Goal: Task Accomplishment & Management: Use online tool/utility

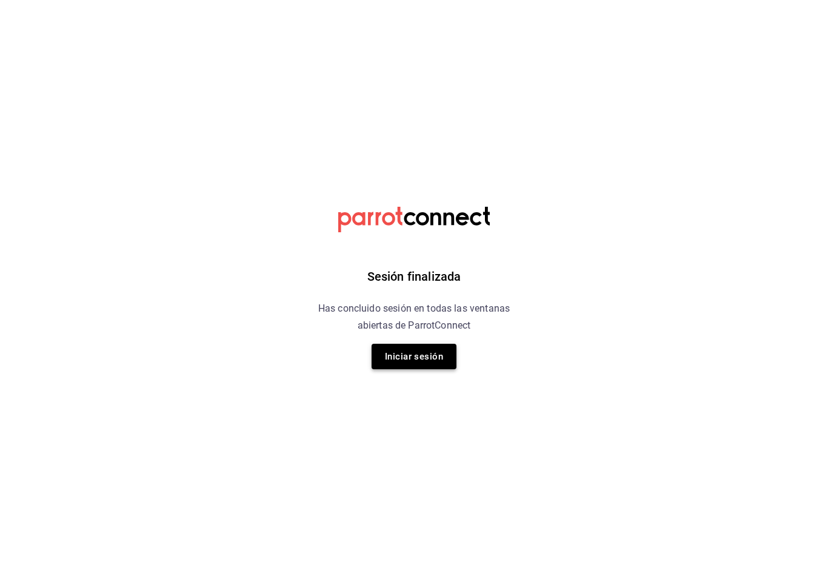
click at [423, 358] on button "Iniciar sesión" at bounding box center [414, 356] width 85 height 25
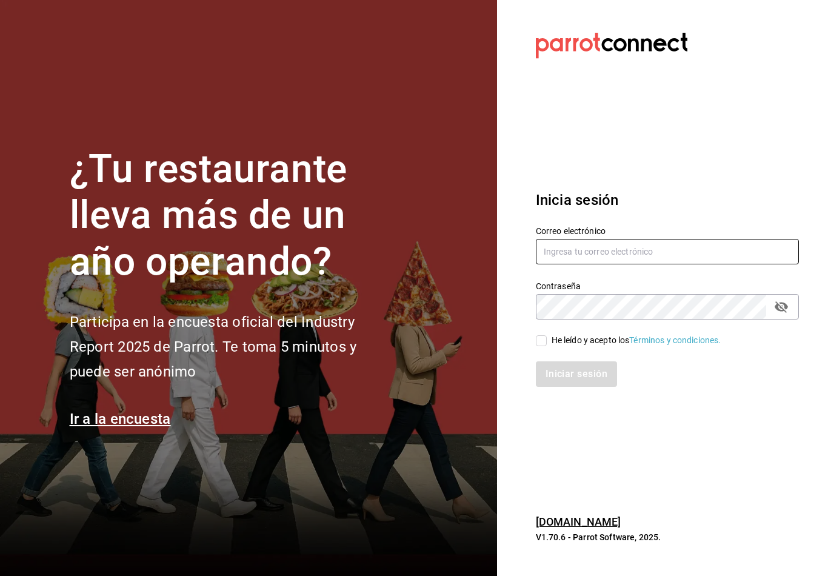
click at [546, 261] on input "text" at bounding box center [667, 251] width 263 height 25
type input "[EMAIL_ADDRESS][DOMAIN_NAME]"
click at [545, 346] on input "He leído y acepto los Términos y condiciones." at bounding box center [541, 340] width 11 height 11
checkbox input "true"
click at [559, 387] on button "Iniciar sesión" at bounding box center [577, 373] width 82 height 25
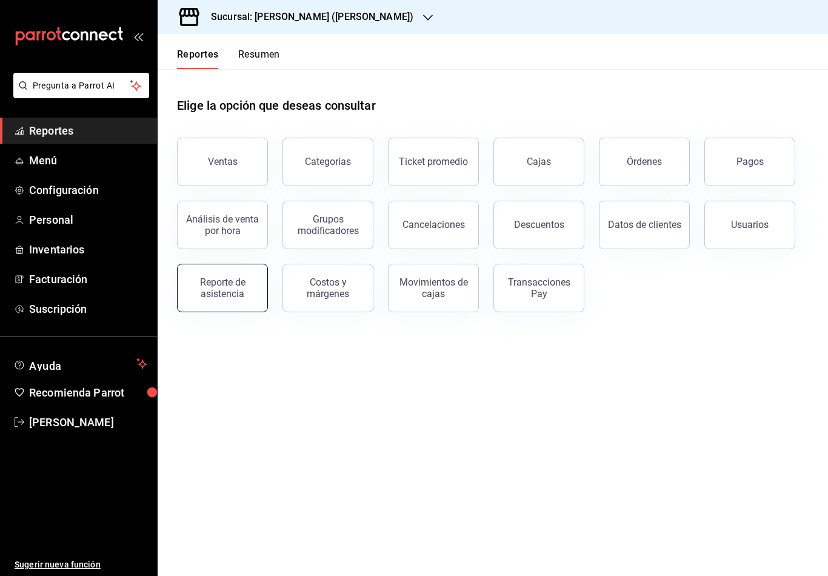
click at [234, 290] on div "Reporte de asistencia" at bounding box center [222, 288] width 75 height 23
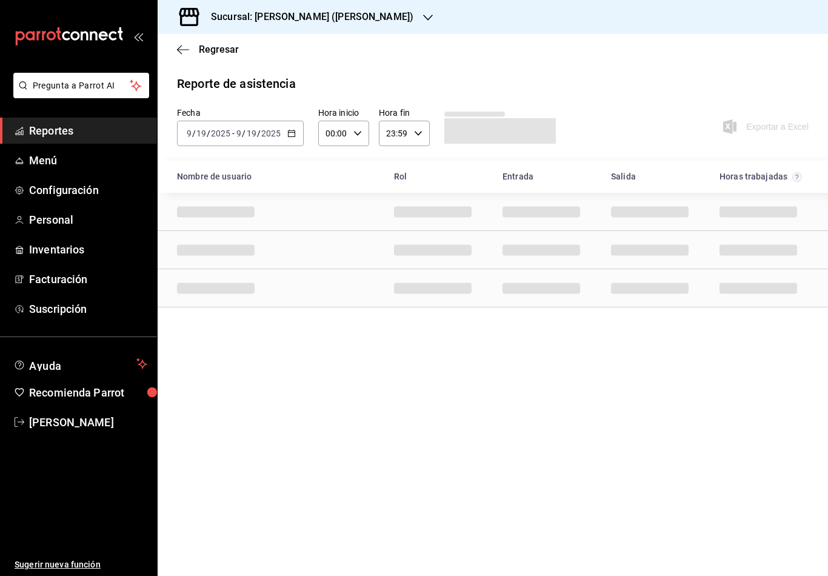
click at [290, 136] on \(Stroke\) "button" at bounding box center [291, 133] width 7 height 7
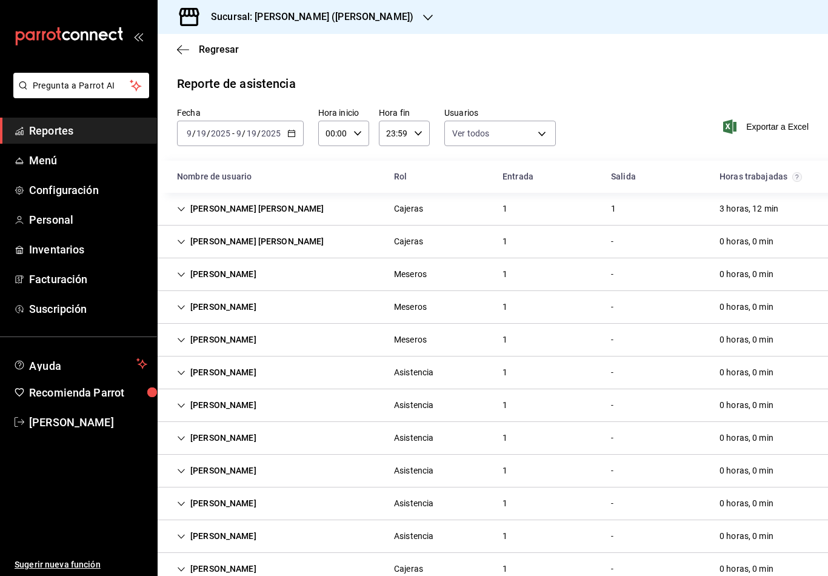
click at [292, 131] on \(Stroke\) "button" at bounding box center [291, 133] width 7 height 7
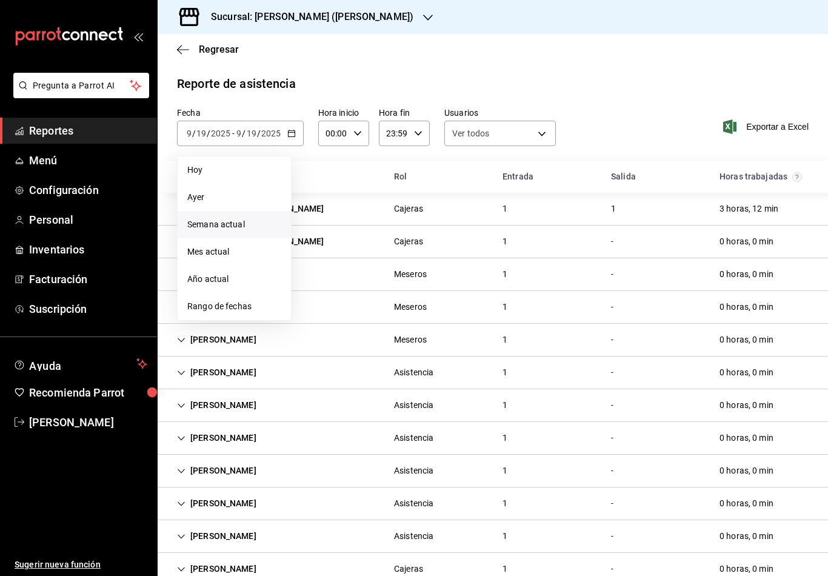
click at [212, 227] on span "Semana actual" at bounding box center [234, 224] width 94 height 13
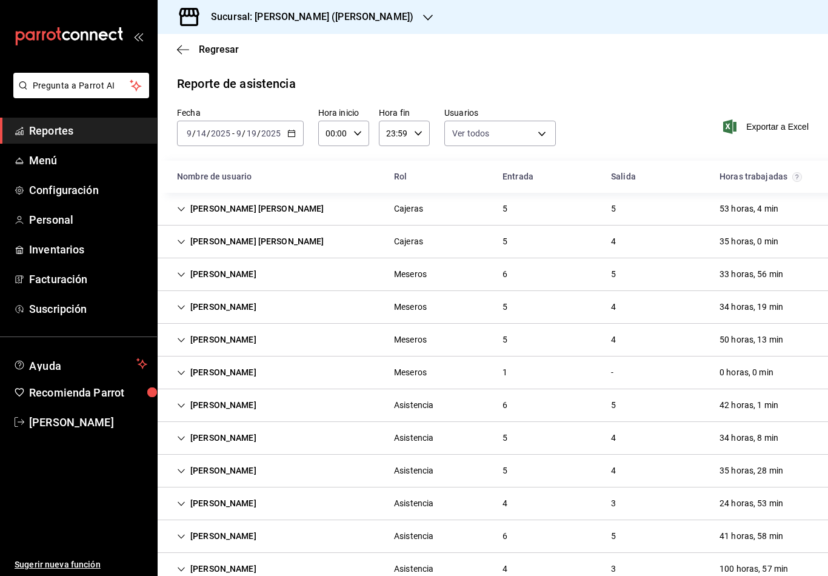
click at [206, 133] on input "14" at bounding box center [201, 134] width 11 height 10
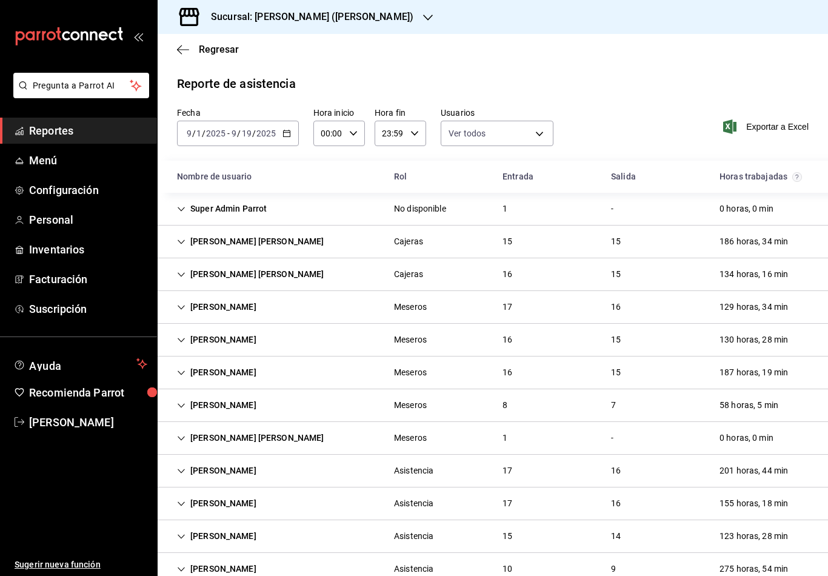
click at [205, 137] on span "/" at bounding box center [204, 134] width 4 height 10
click at [200, 130] on input "1" at bounding box center [199, 134] width 6 height 10
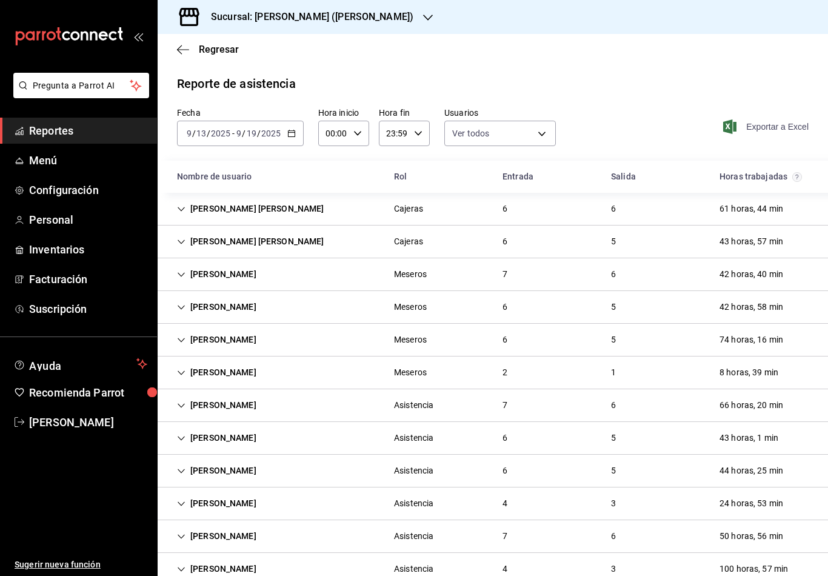
click at [739, 126] on span "Exportar a Excel" at bounding box center [767, 126] width 83 height 15
